Goal: Find specific page/section: Find specific page/section

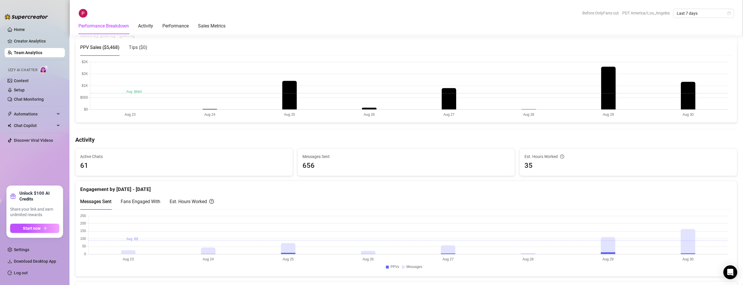
scroll to position [134, 0]
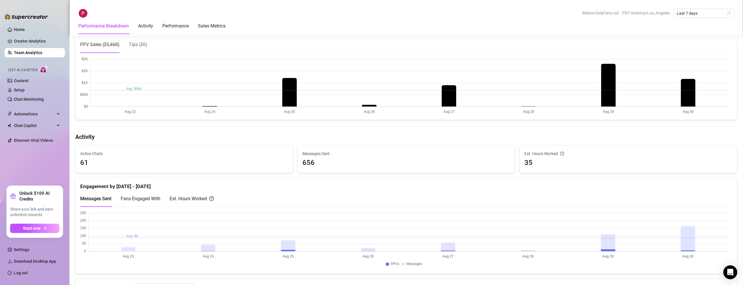
click at [141, 198] on span "Fans Engaged With" at bounding box center [141, 199] width 40 height 6
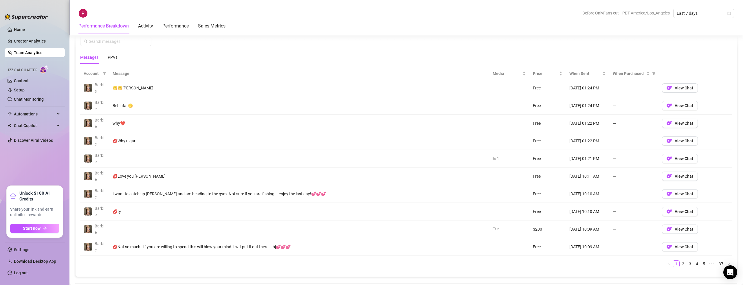
scroll to position [396, 0]
click at [680, 261] on link "2" at bounding box center [683, 262] width 6 height 6
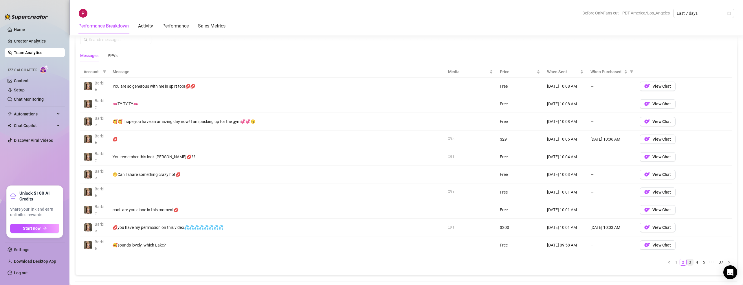
click at [687, 262] on link "3" at bounding box center [690, 262] width 6 height 6
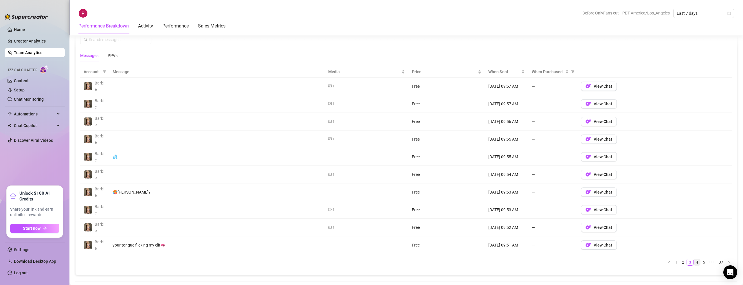
click at [694, 263] on link "4" at bounding box center [697, 262] width 6 height 6
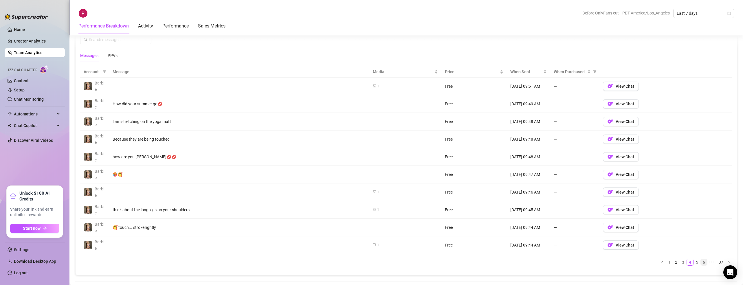
click at [701, 263] on link "6" at bounding box center [704, 262] width 6 height 6
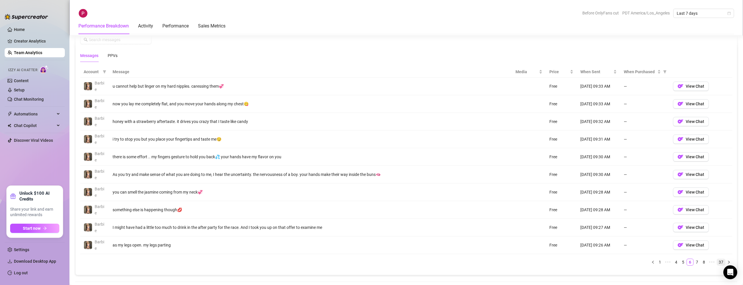
click at [717, 262] on link "37" at bounding box center [721, 262] width 8 height 6
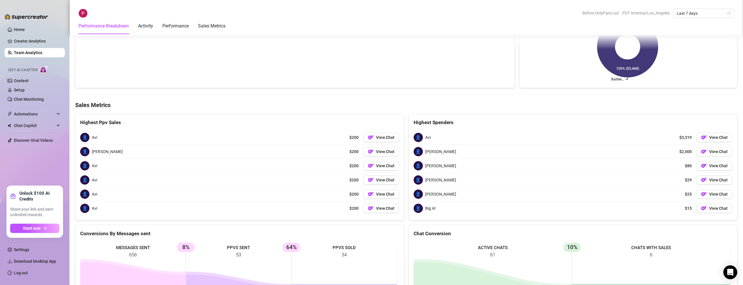
scroll to position [564, 0]
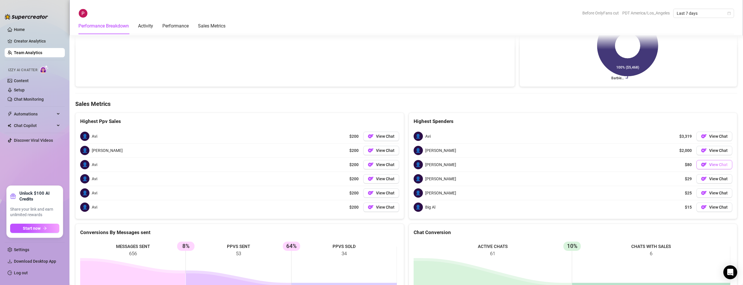
click at [715, 166] on span "View Chat" at bounding box center [718, 164] width 19 height 5
